Goal: Task Accomplishment & Management: Manage account settings

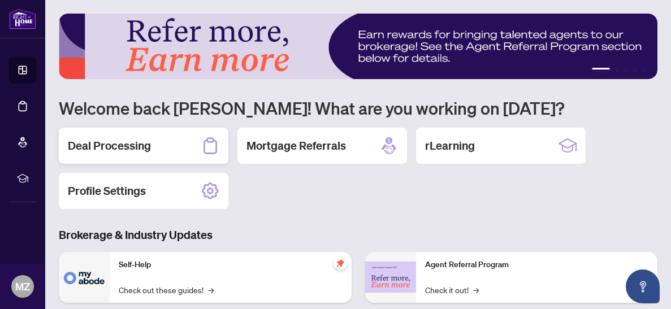
click at [131, 148] on h2 "Deal Processing" at bounding box center [109, 146] width 83 height 16
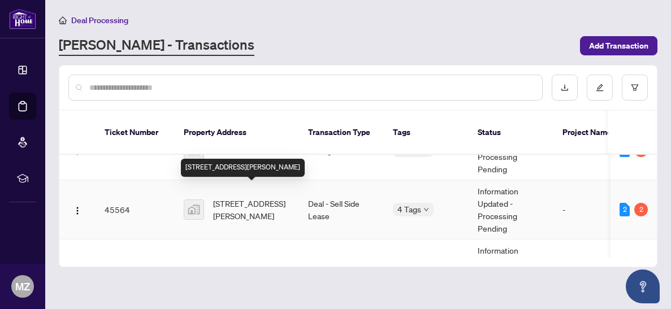
click at [245, 198] on span "[STREET_ADDRESS][PERSON_NAME]" at bounding box center [251, 209] width 77 height 25
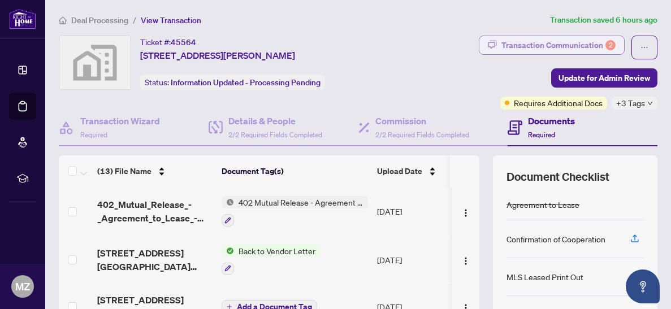
click at [553, 46] on div "Transaction Communication 2" at bounding box center [558, 45] width 114 height 18
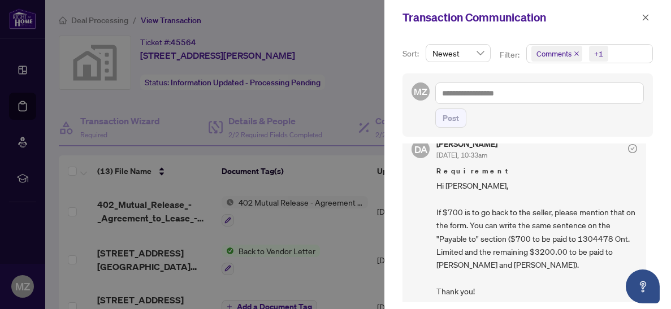
click at [264, 211] on div at bounding box center [335, 154] width 671 height 309
click at [156, 209] on div at bounding box center [335, 154] width 671 height 309
click at [646, 20] on icon "close" at bounding box center [646, 18] width 8 height 8
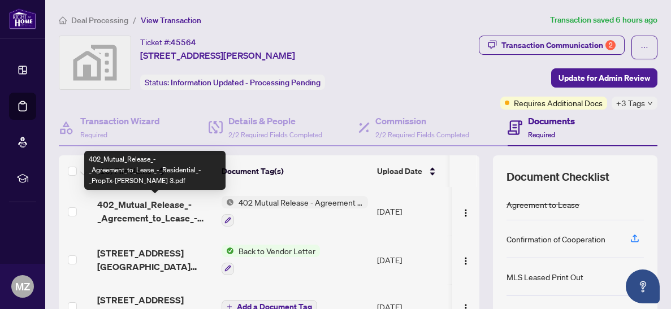
click at [147, 199] on span "402_Mutual_Release_-_Agreement_to_Lease_-_Residential_-_PropTx-[PERSON_NAME] 3.…" at bounding box center [154, 211] width 115 height 27
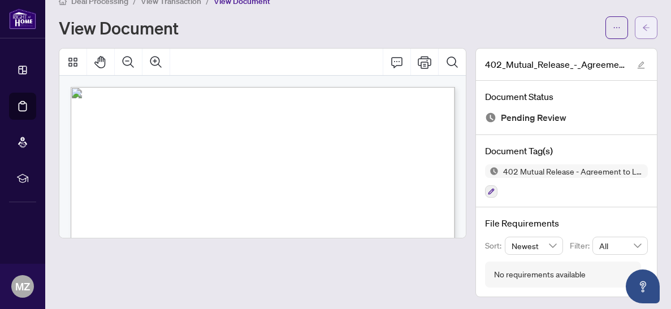
click at [645, 33] on span "button" at bounding box center [646, 28] width 8 height 18
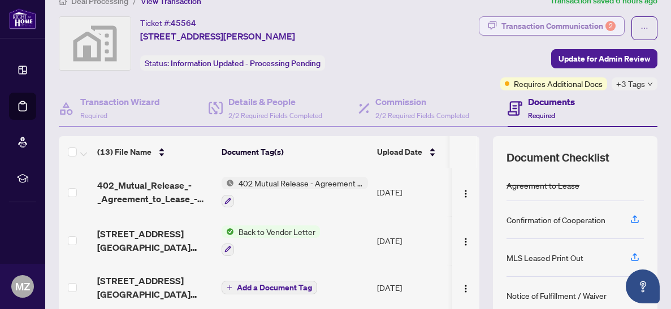
click at [583, 28] on div "Transaction Communication 2" at bounding box center [558, 26] width 114 height 18
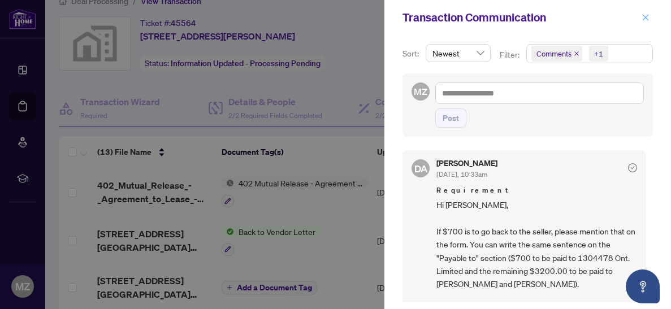
click at [646, 18] on icon "close" at bounding box center [646, 17] width 6 height 6
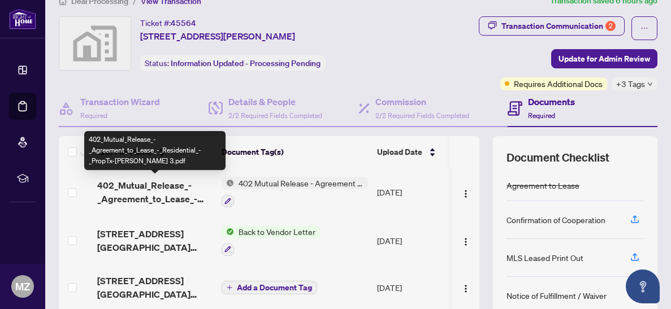
click at [149, 190] on span "402_Mutual_Release_-_Agreement_to_Lease_-_Residential_-_PropTx-[PERSON_NAME] 3.…" at bounding box center [154, 192] width 115 height 27
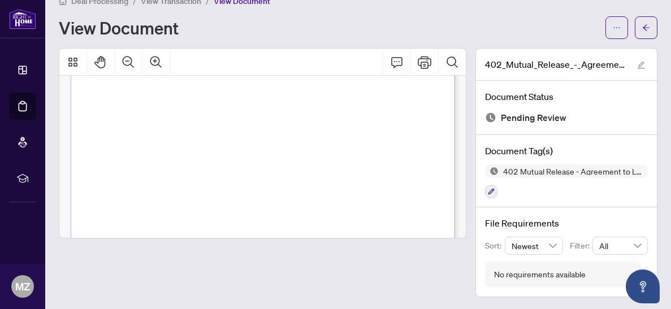
scroll to position [105, 0]
